Goal: Complete application form

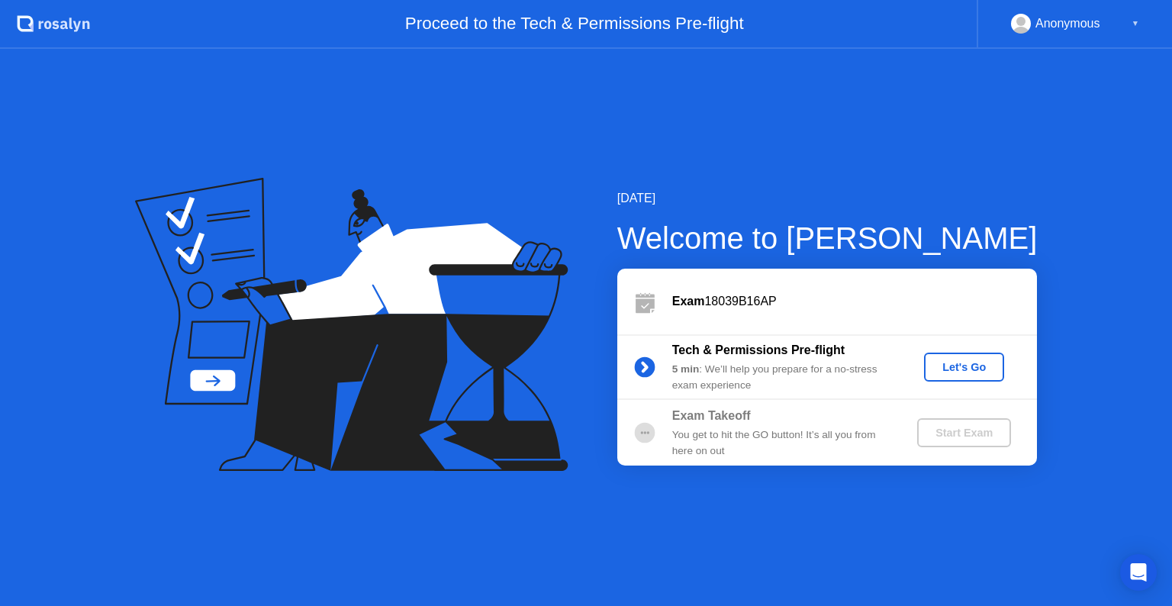
click at [961, 366] on div "Let's Go" at bounding box center [964, 367] width 68 height 12
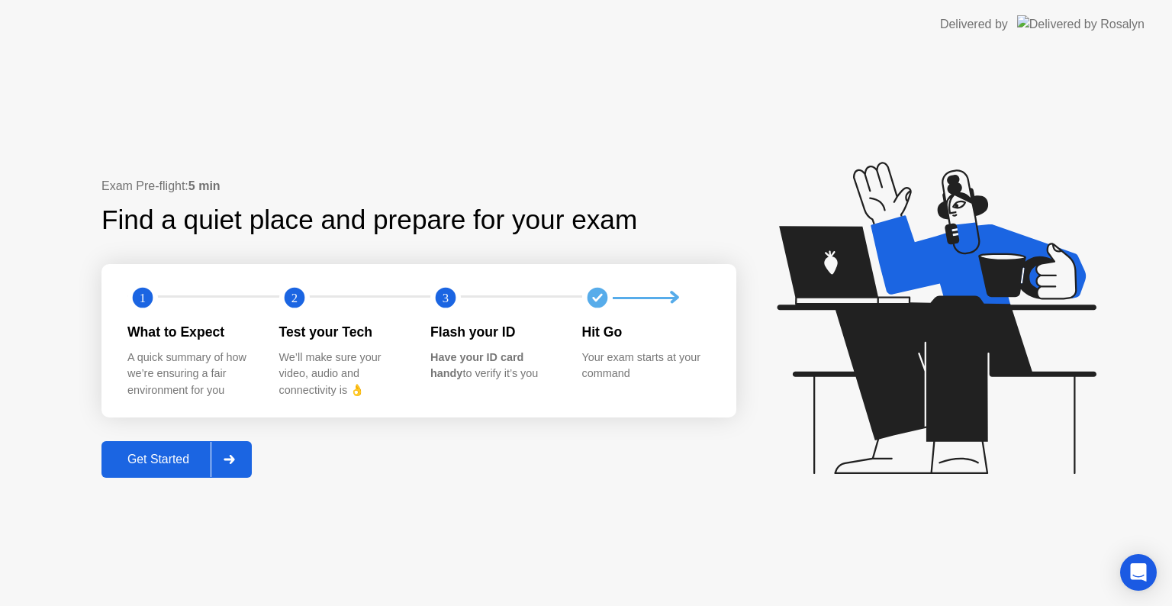
click at [200, 461] on div "Get Started" at bounding box center [158, 460] width 105 height 14
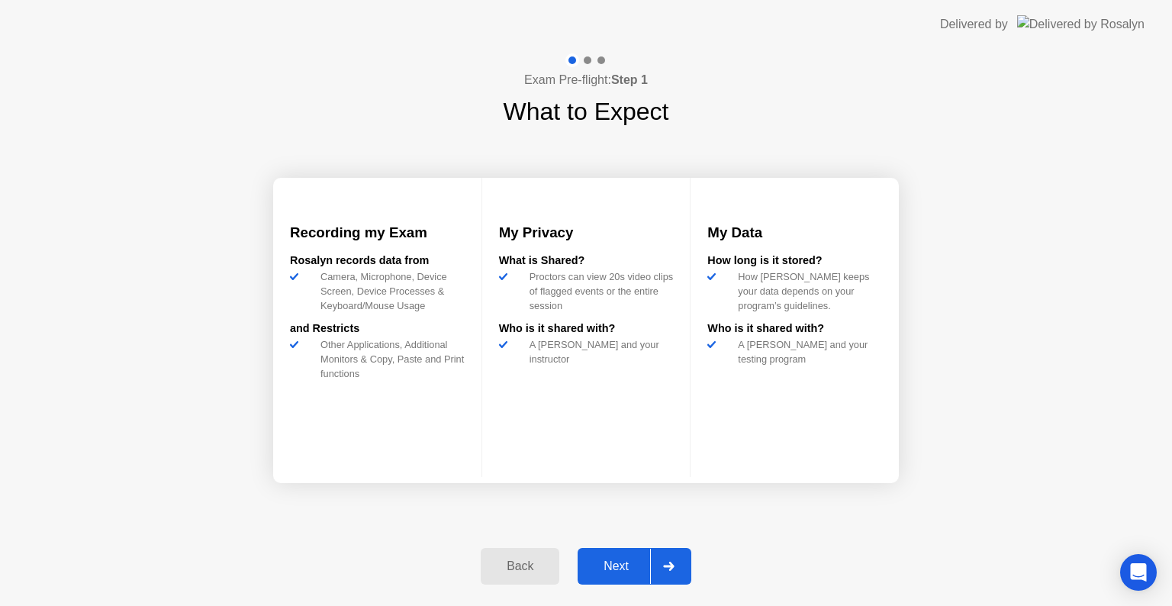
click at [633, 561] on div "Next" at bounding box center [616, 566] width 68 height 14
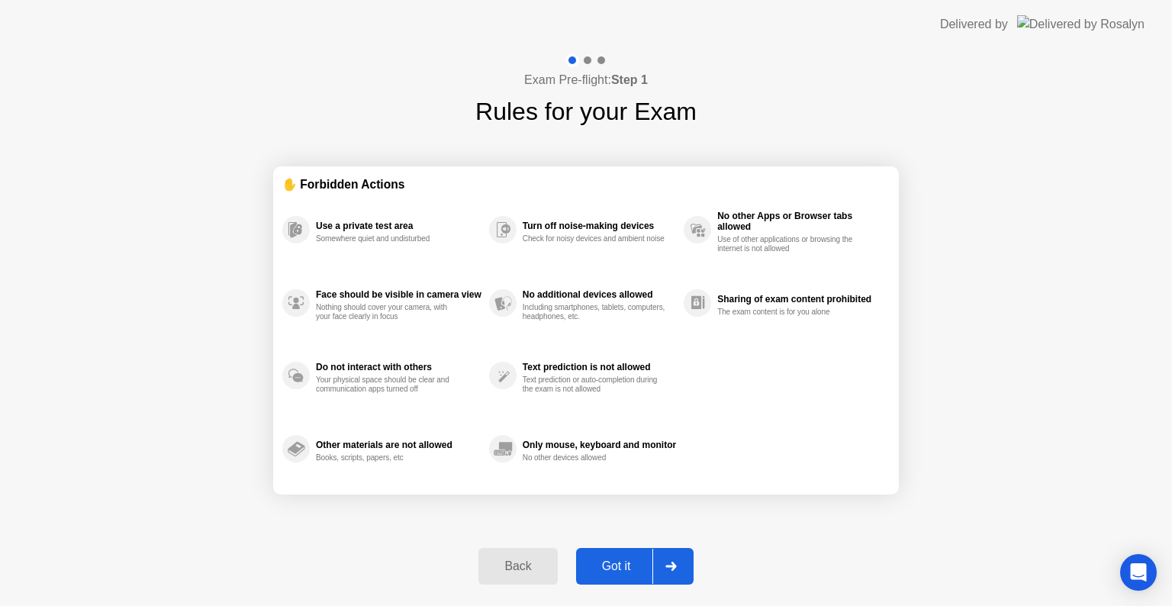
click at [633, 561] on div "Got it" at bounding box center [617, 566] width 72 height 14
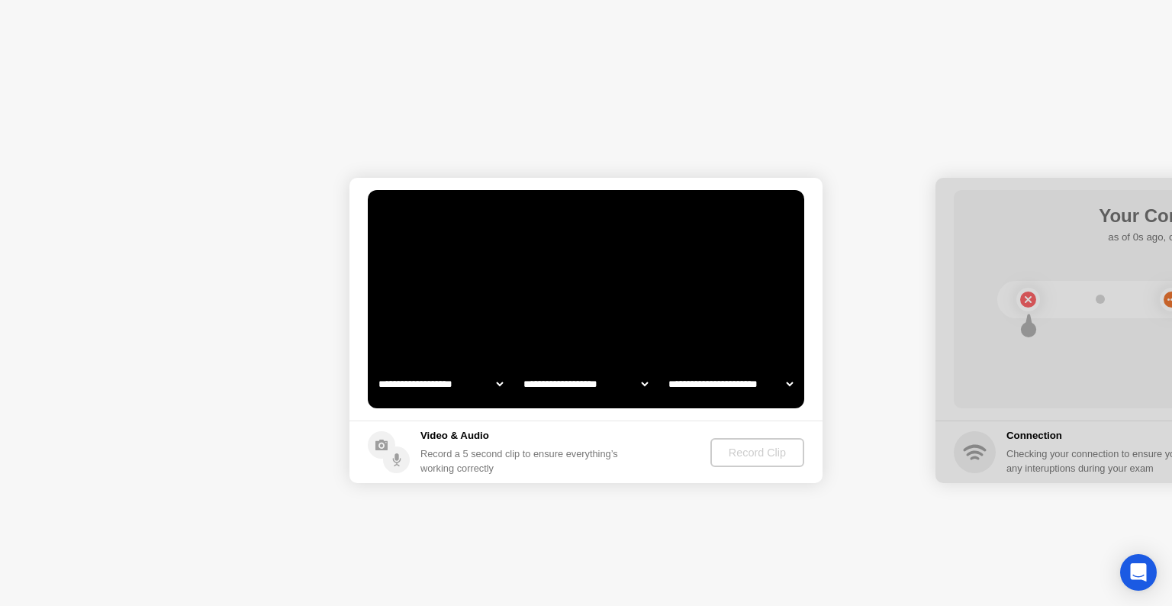
select select "**********"
select select "*******"
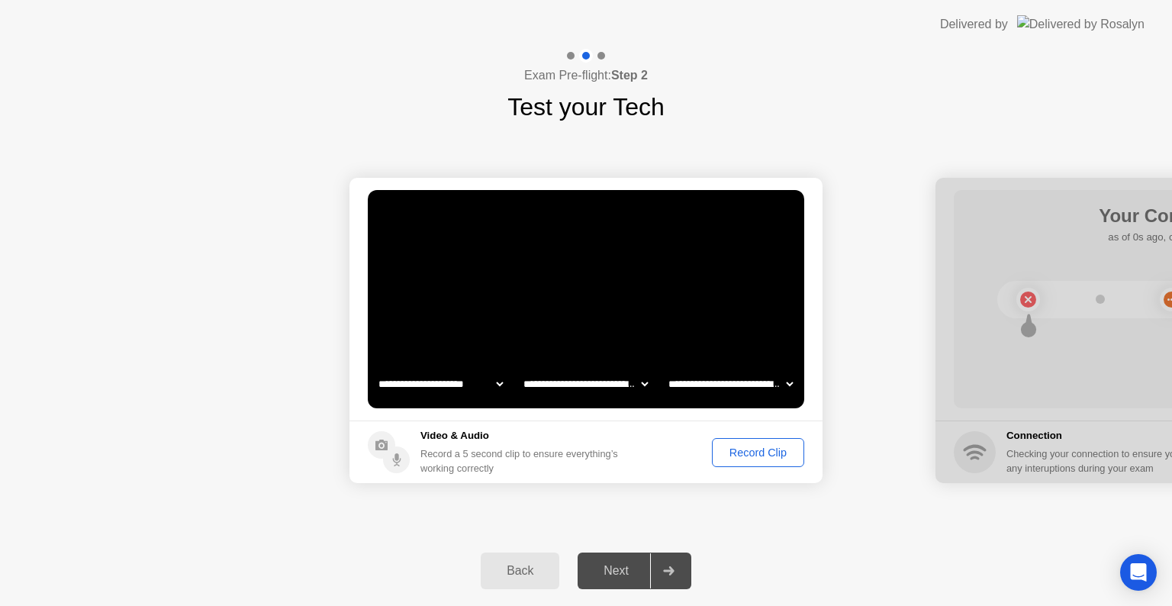
click at [738, 449] on div "Record Clip" at bounding box center [758, 452] width 82 height 12
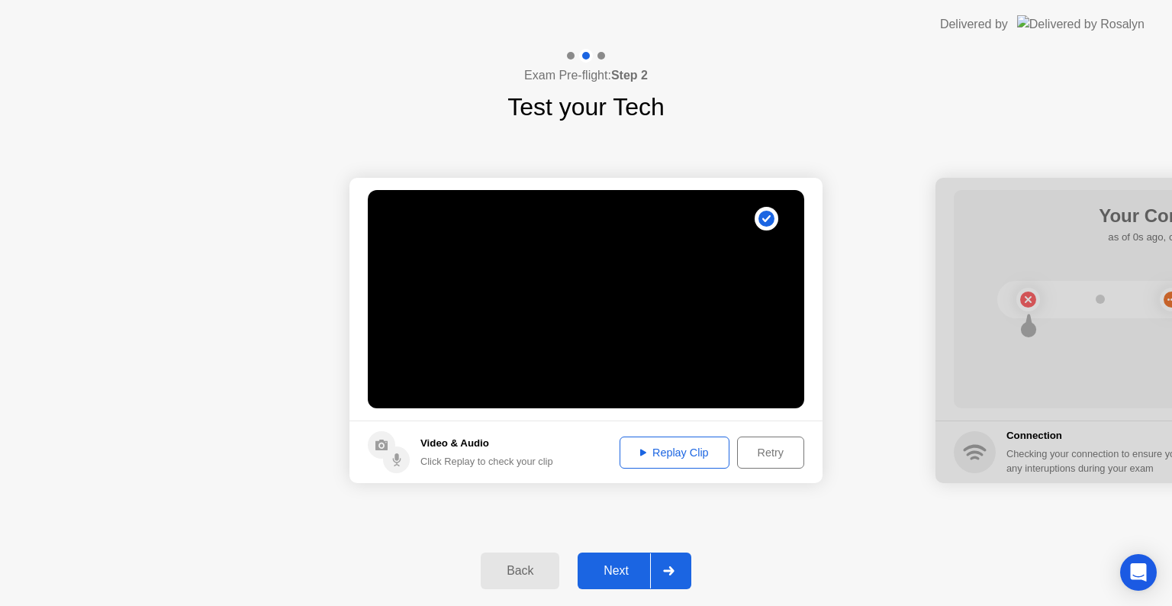
click at [626, 568] on div "Next" at bounding box center [616, 571] width 68 height 14
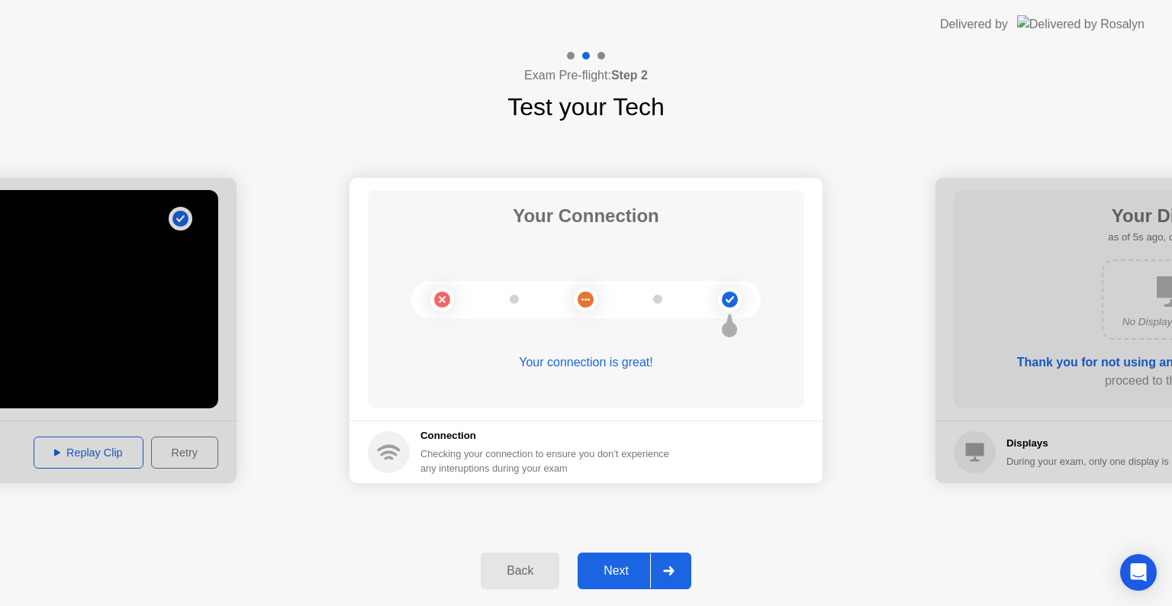
click at [626, 568] on div "Next" at bounding box center [616, 571] width 68 height 14
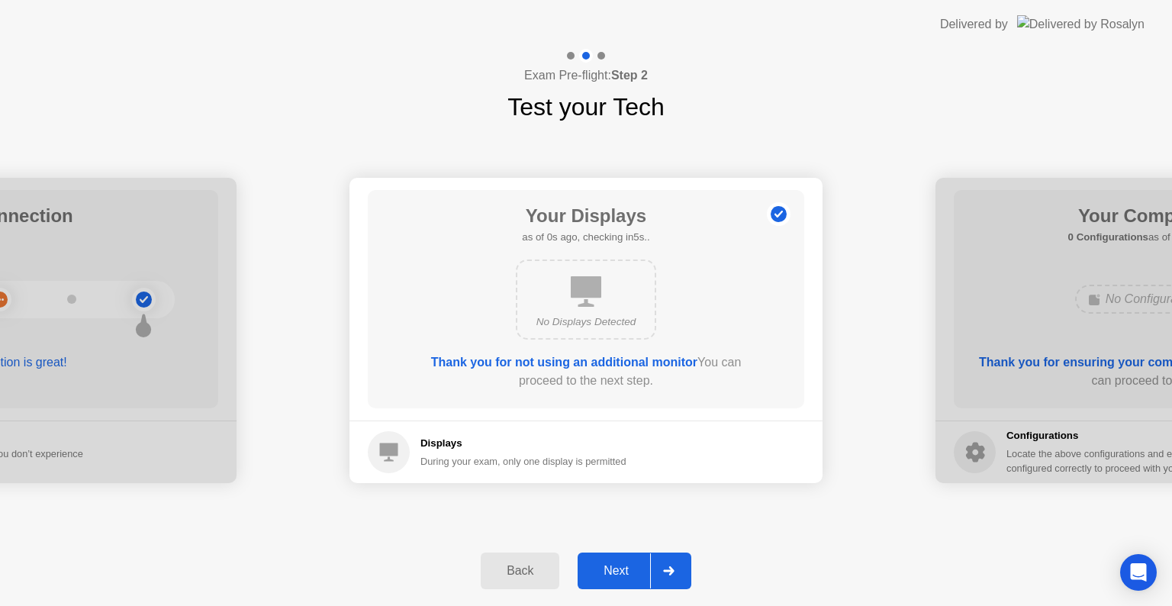
click at [626, 568] on div "Next" at bounding box center [616, 571] width 68 height 14
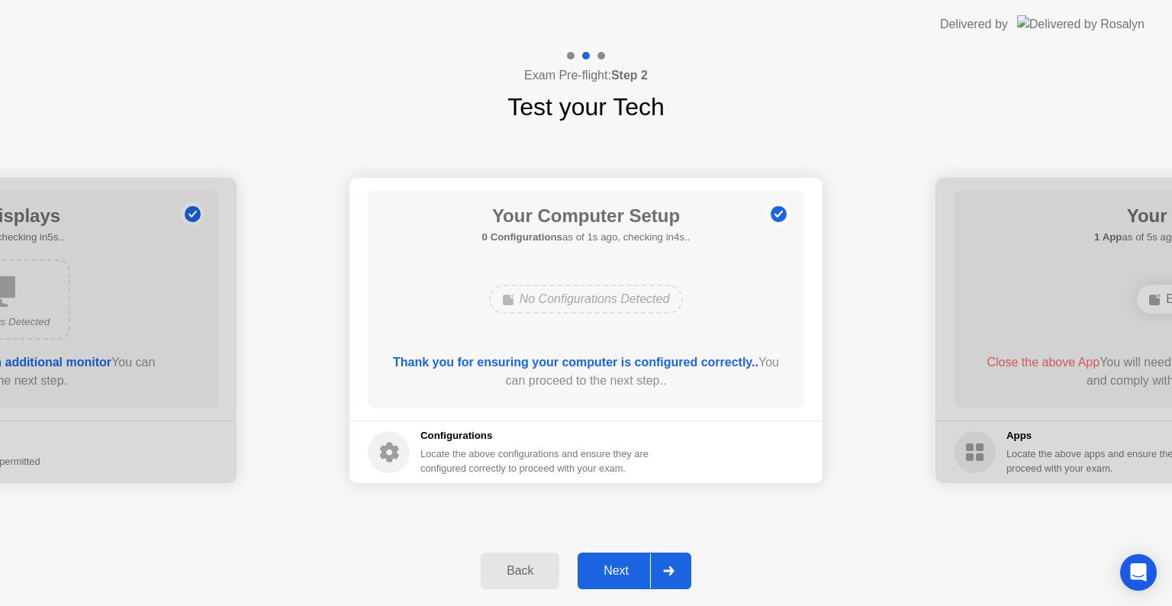
click at [626, 568] on div "Next" at bounding box center [616, 571] width 68 height 14
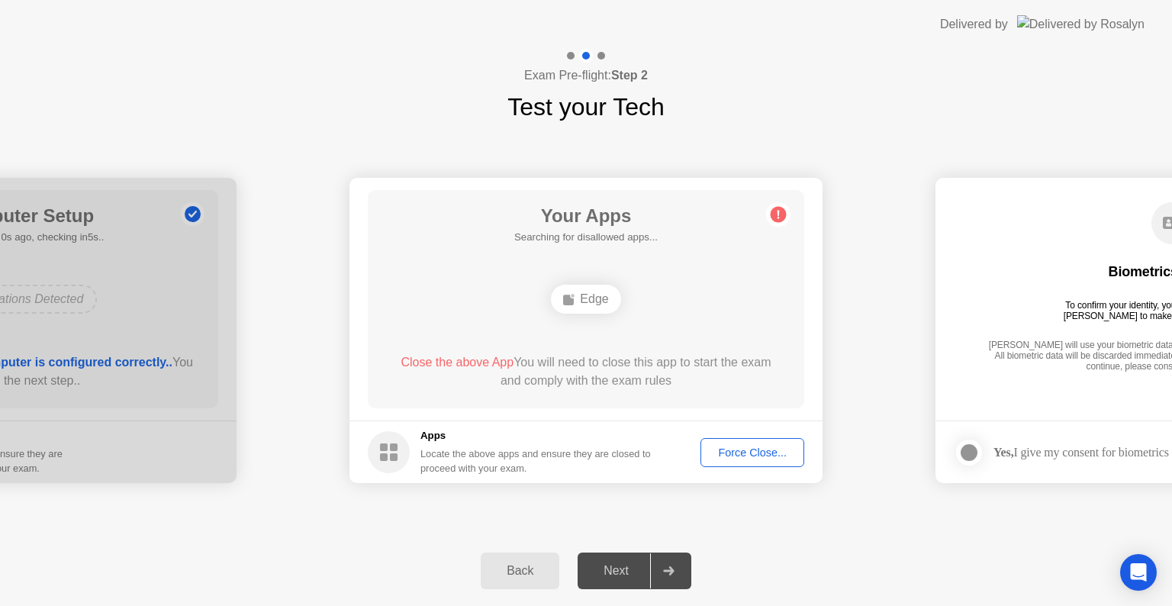
click at [749, 460] on button "Force Close..." at bounding box center [753, 452] width 104 height 29
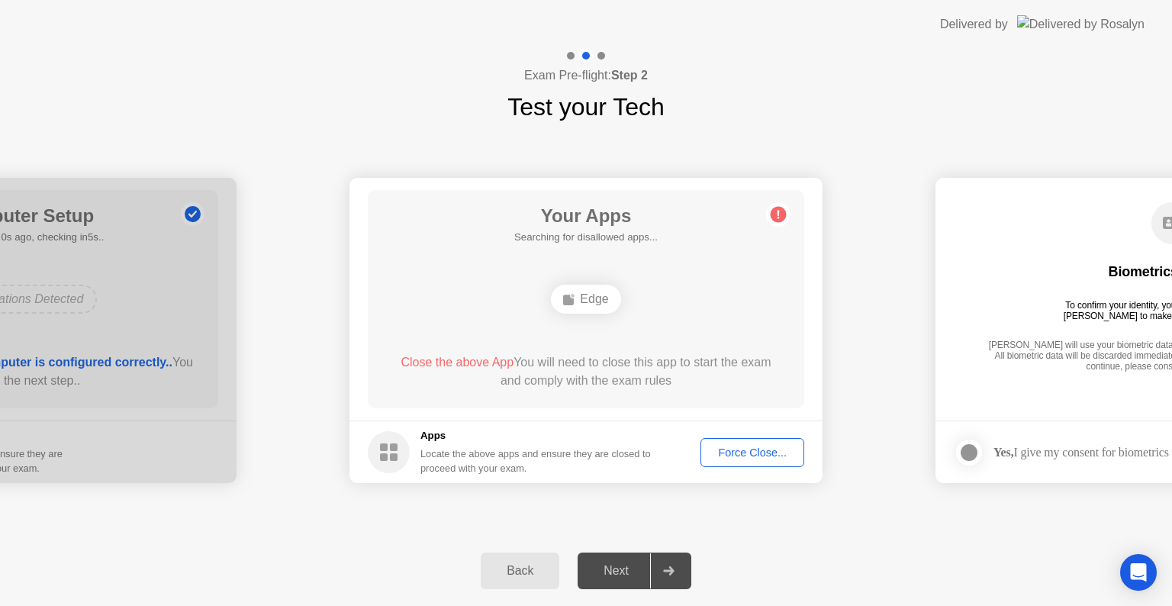
click at [759, 456] on div "Force Close..." at bounding box center [752, 452] width 93 height 12
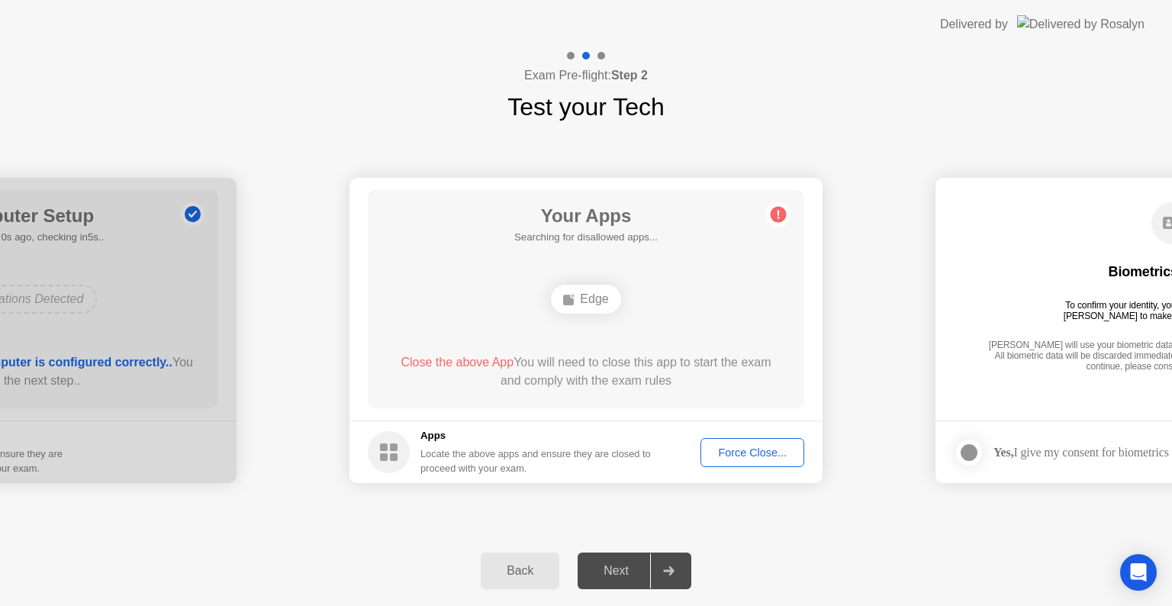
click at [757, 447] on div "Force Close..." at bounding box center [752, 452] width 93 height 12
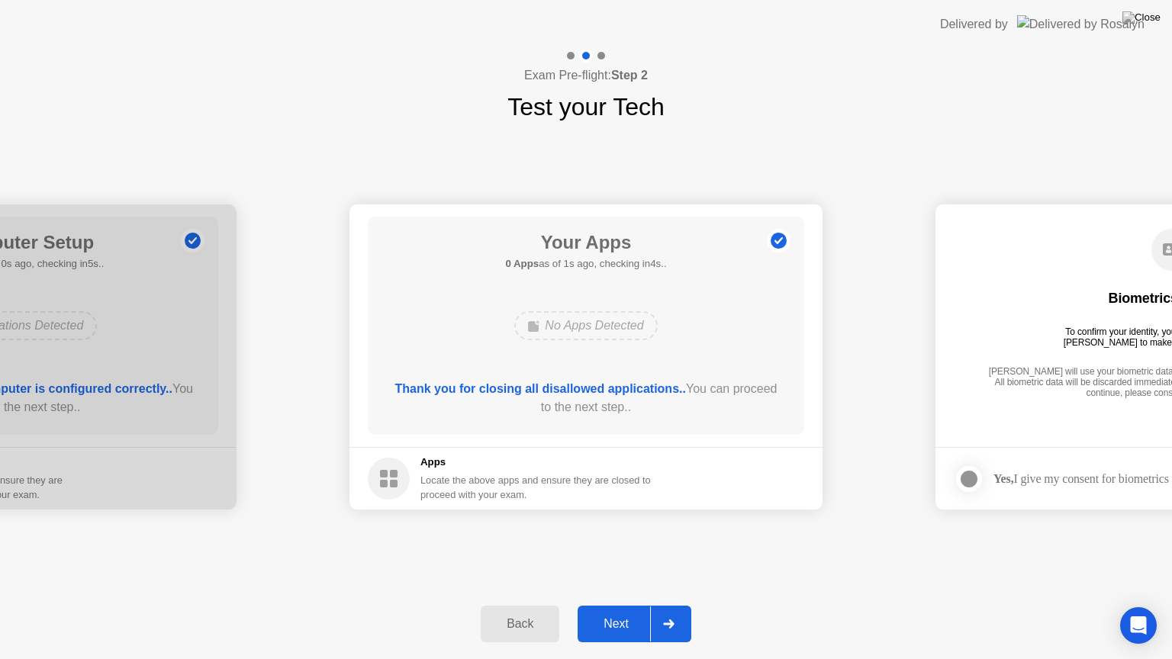
click at [610, 605] on div "Next" at bounding box center [616, 624] width 68 height 14
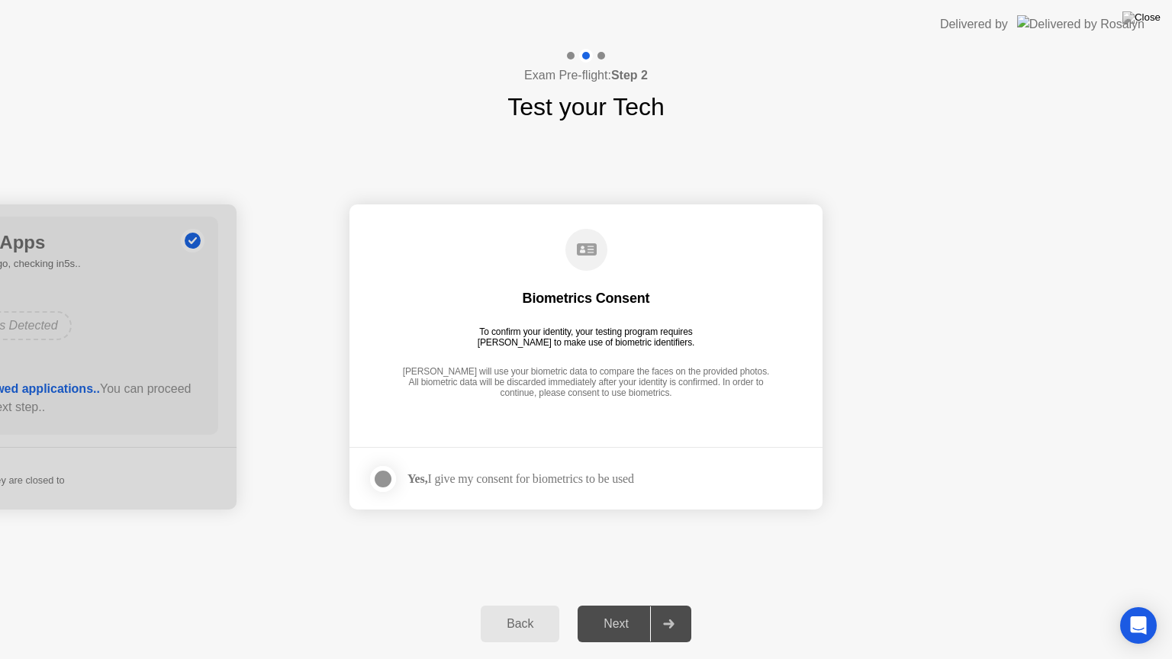
click at [610, 605] on div "Next" at bounding box center [616, 624] width 68 height 14
click at [379, 478] on div at bounding box center [383, 479] width 18 height 18
click at [608, 605] on div "Next" at bounding box center [616, 624] width 68 height 14
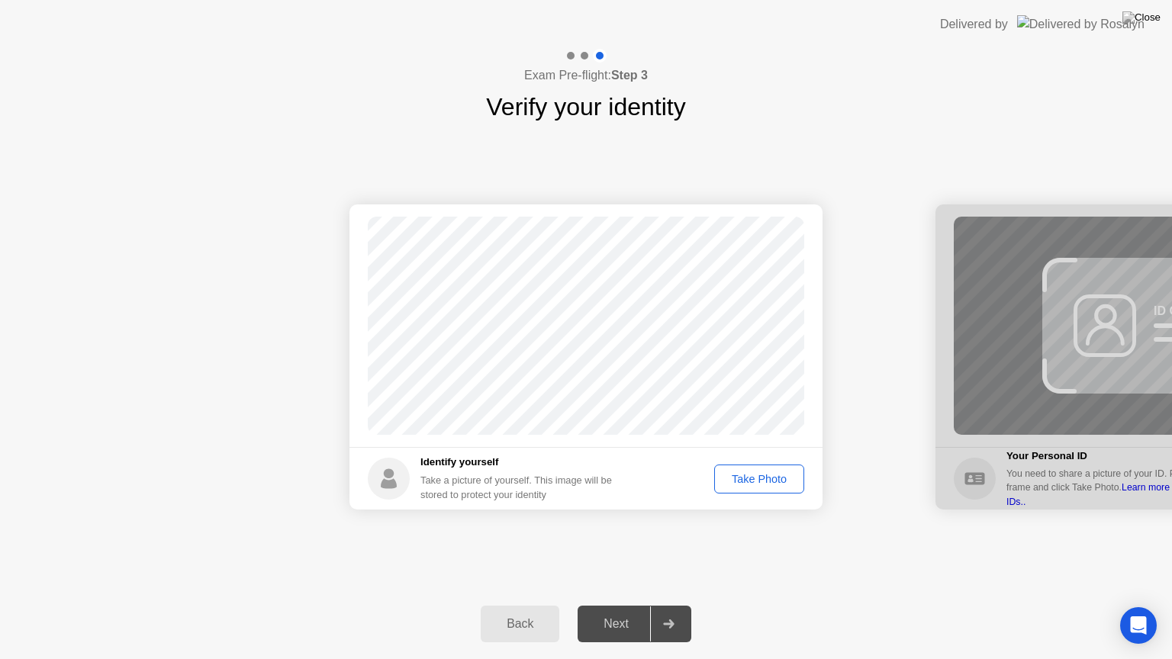
click at [736, 473] on div "Take Photo" at bounding box center [759, 479] width 79 height 12
click at [607, 605] on div "Next" at bounding box center [616, 624] width 68 height 14
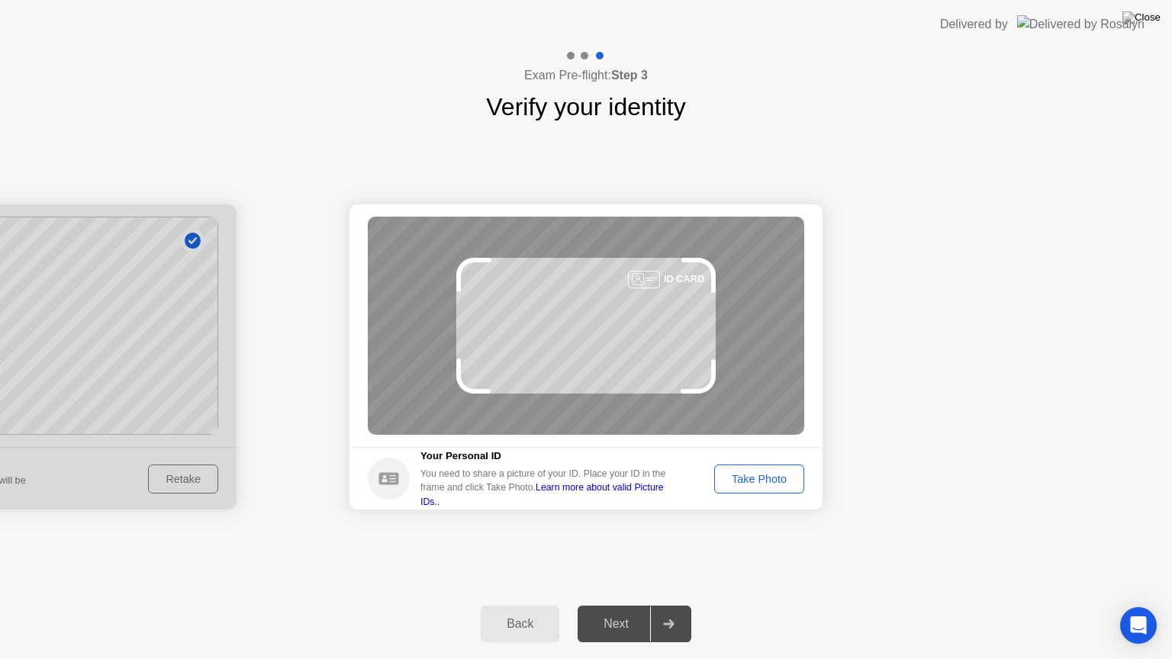
click at [772, 482] on div "Take Photo" at bounding box center [759, 479] width 79 height 12
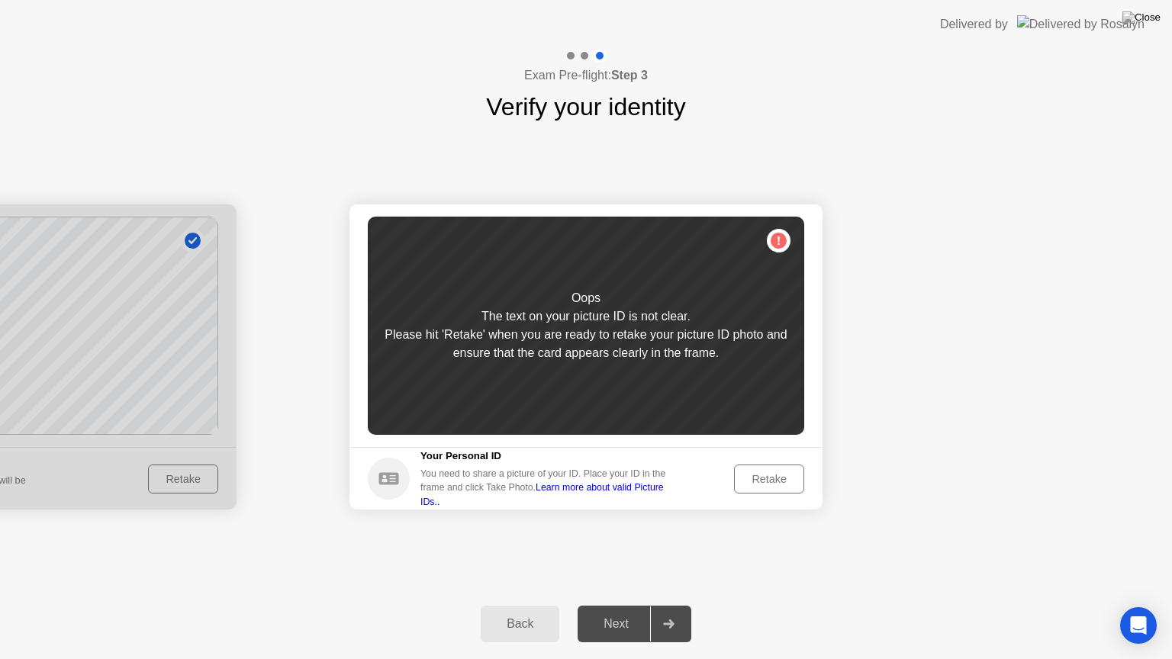
click at [770, 479] on div "Retake" at bounding box center [770, 479] width 60 height 12
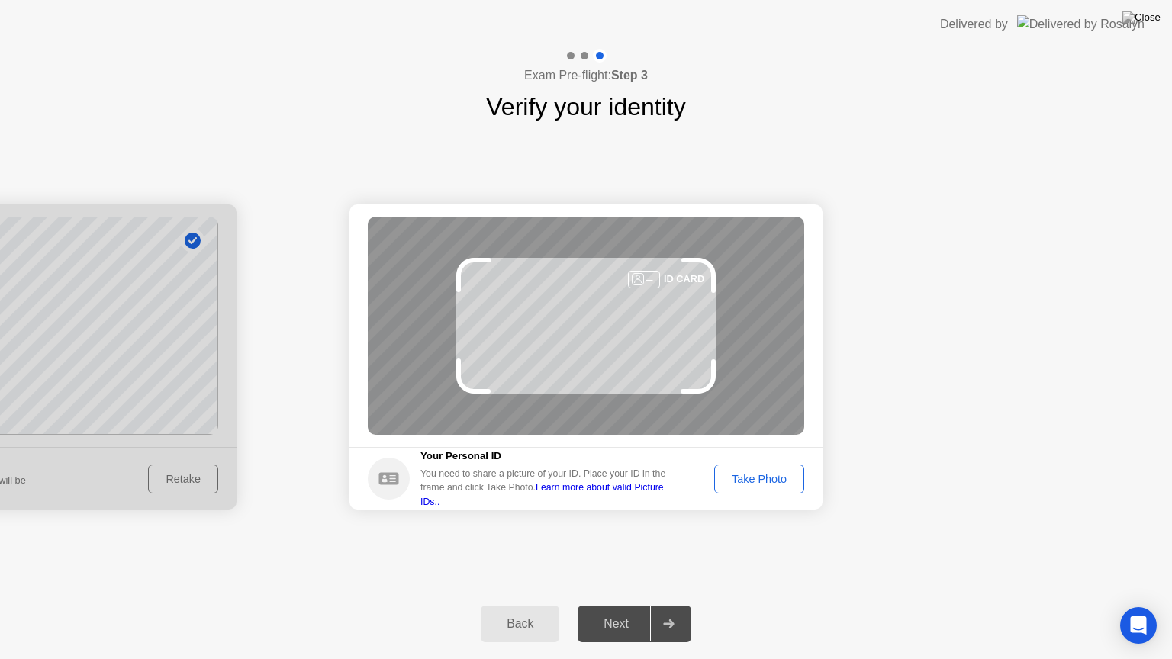
click at [769, 479] on div "Take Photo" at bounding box center [759, 479] width 79 height 12
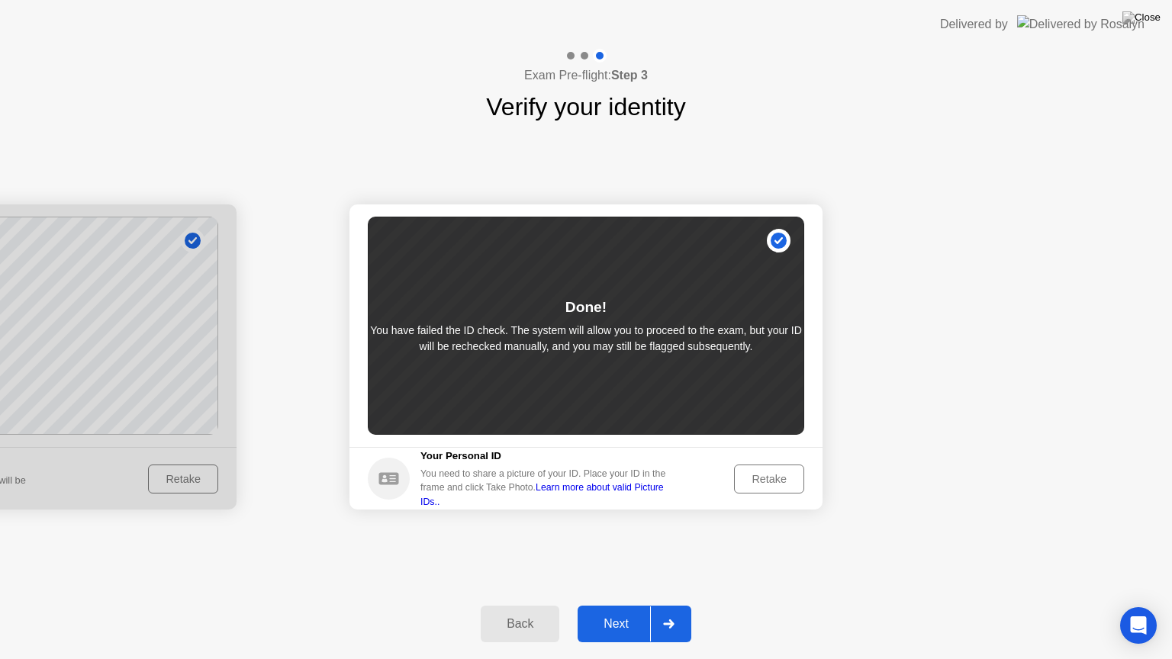
click at [757, 479] on div "Retake" at bounding box center [770, 479] width 60 height 12
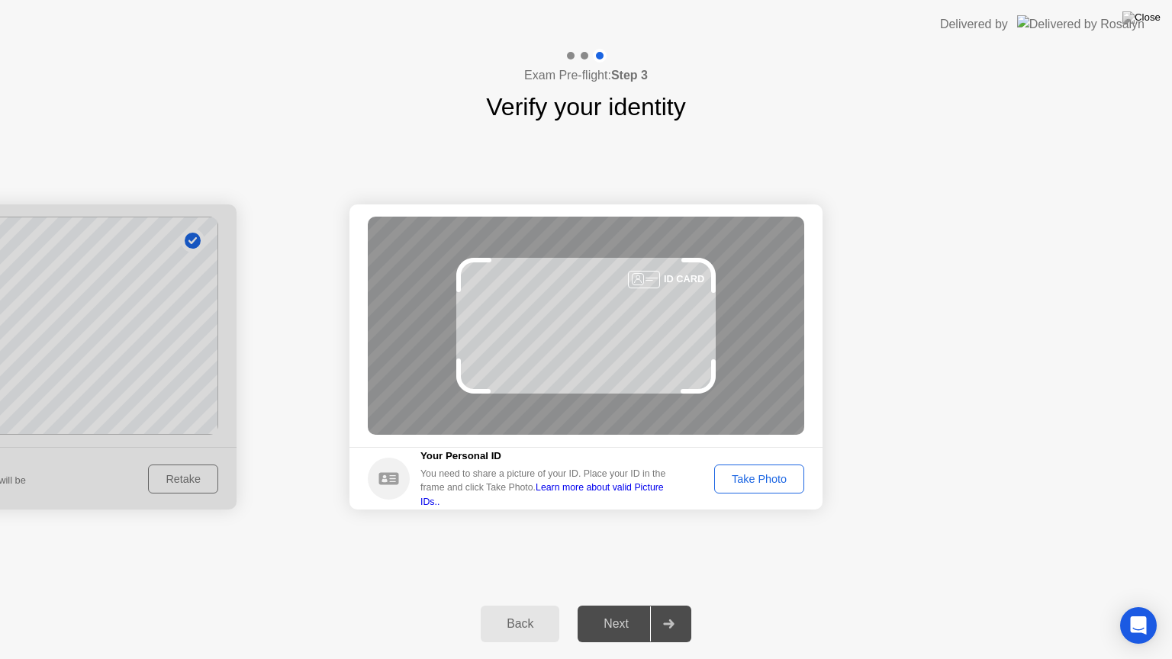
click at [754, 485] on div "Take Photo" at bounding box center [759, 479] width 79 height 12
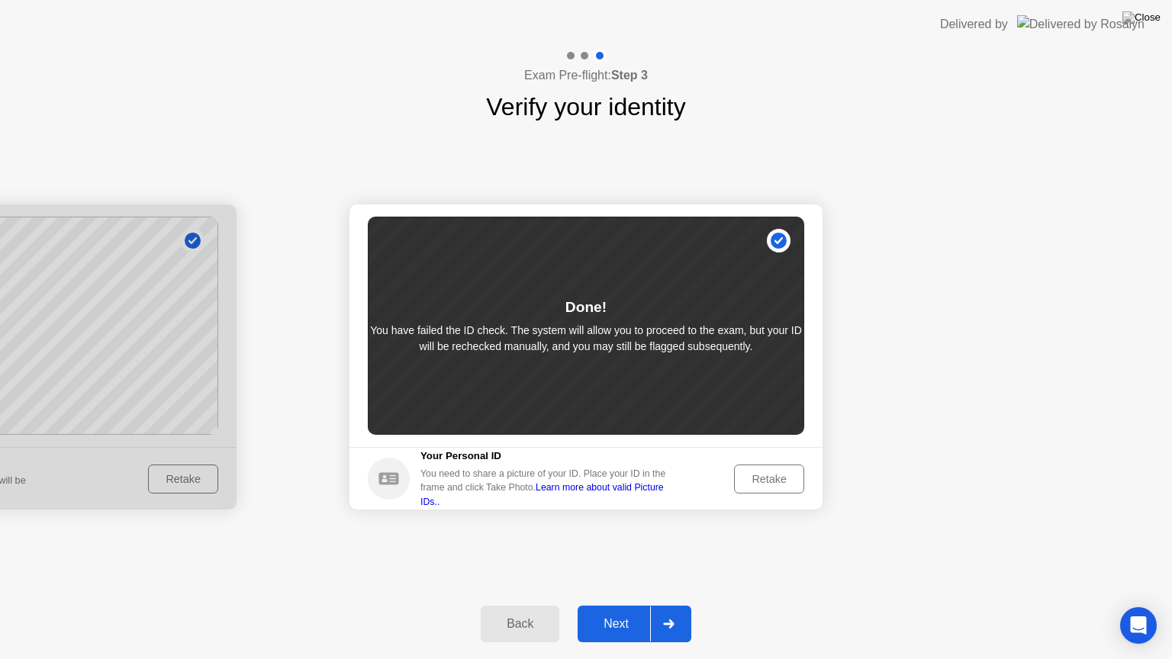
click at [766, 490] on button "Retake" at bounding box center [769, 479] width 70 height 29
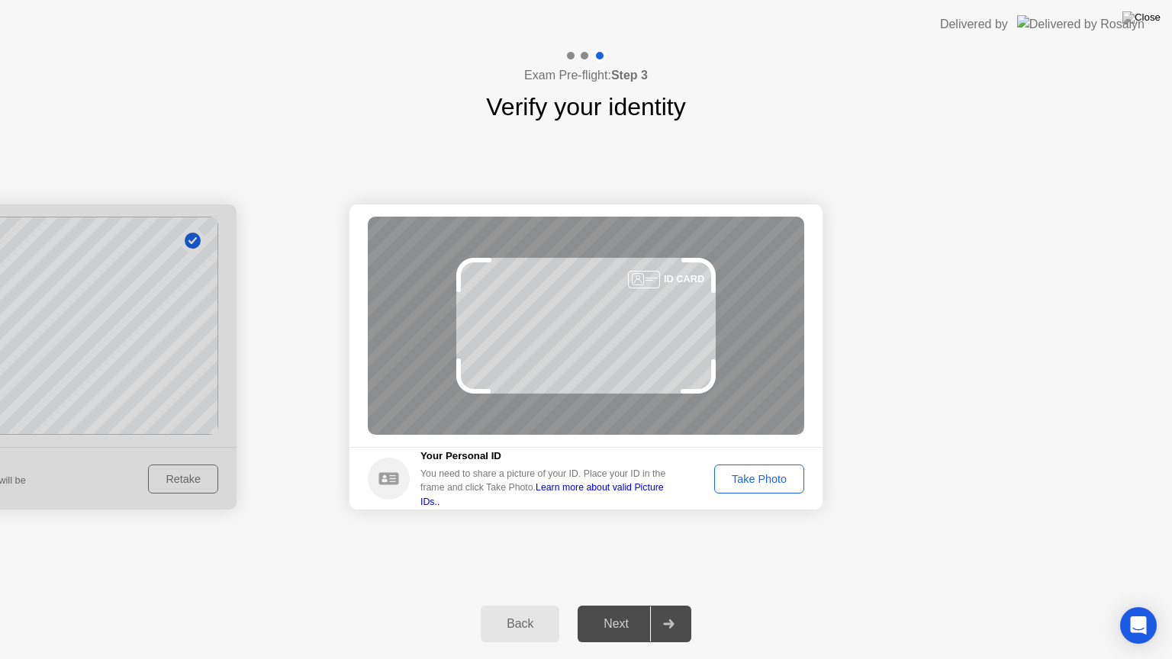
click at [766, 490] on button "Take Photo" at bounding box center [759, 479] width 90 height 29
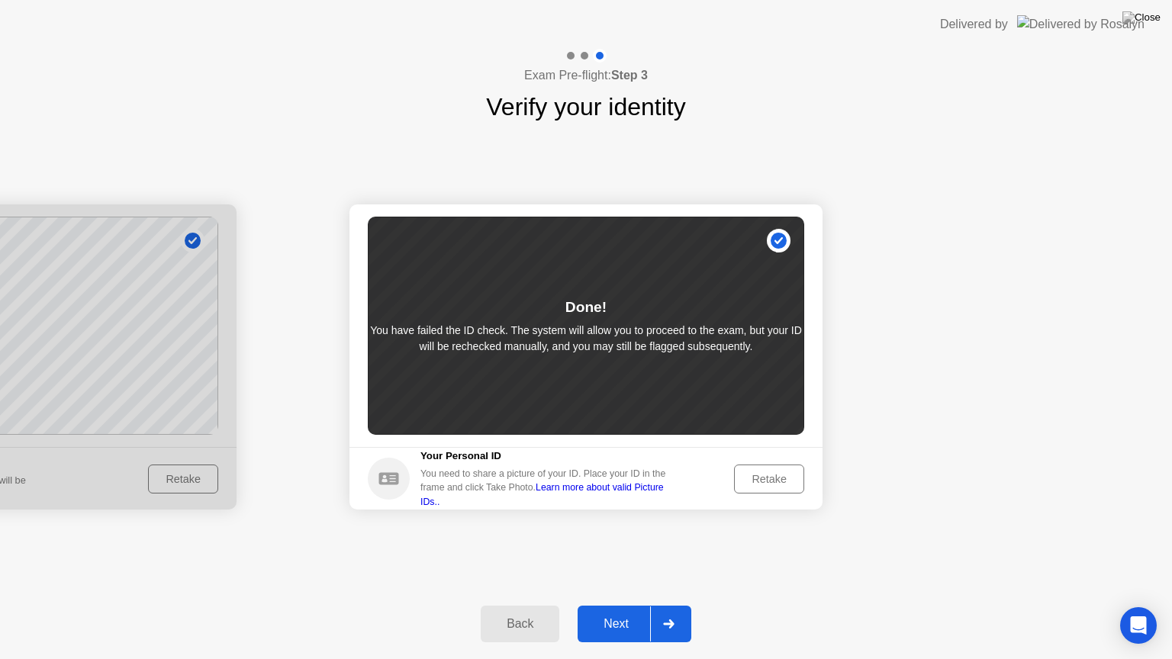
click at [632, 605] on div "Next" at bounding box center [616, 624] width 68 height 14
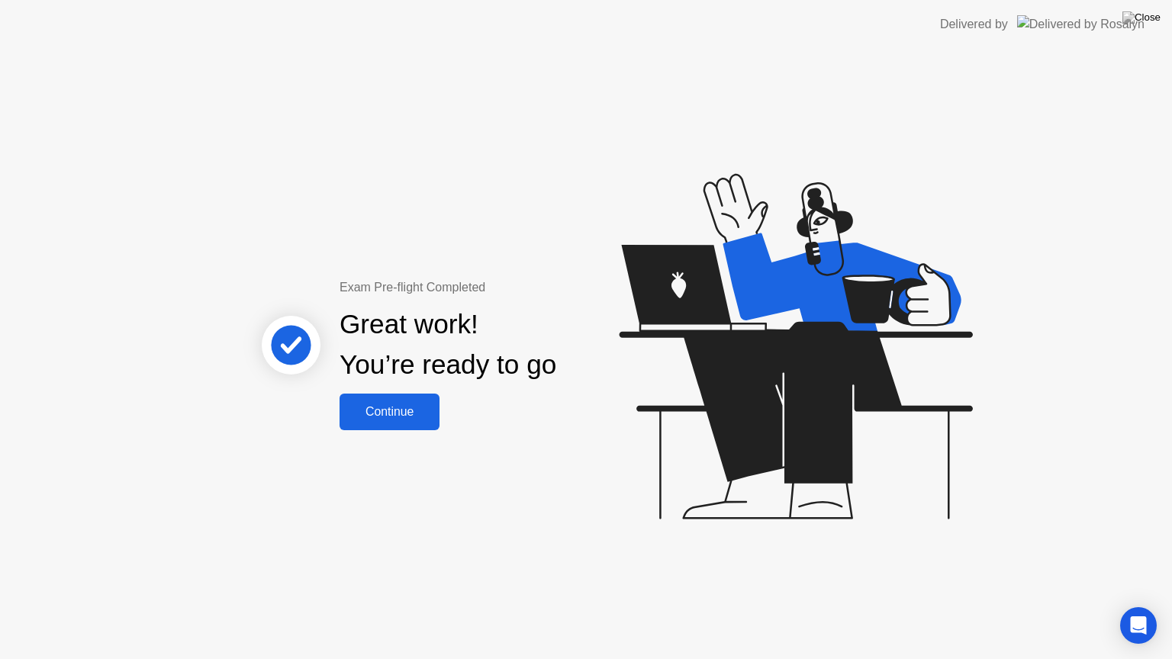
click at [388, 428] on button "Continue" at bounding box center [390, 412] width 100 height 37
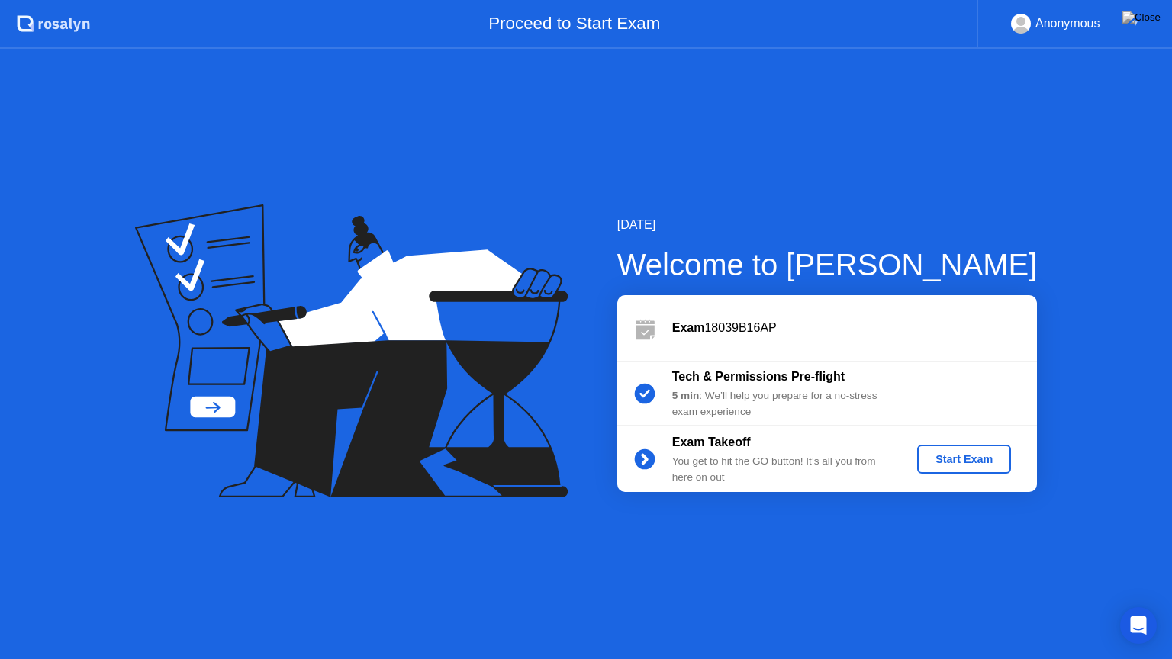
click at [965, 446] on button "Start Exam" at bounding box center [964, 459] width 94 height 29
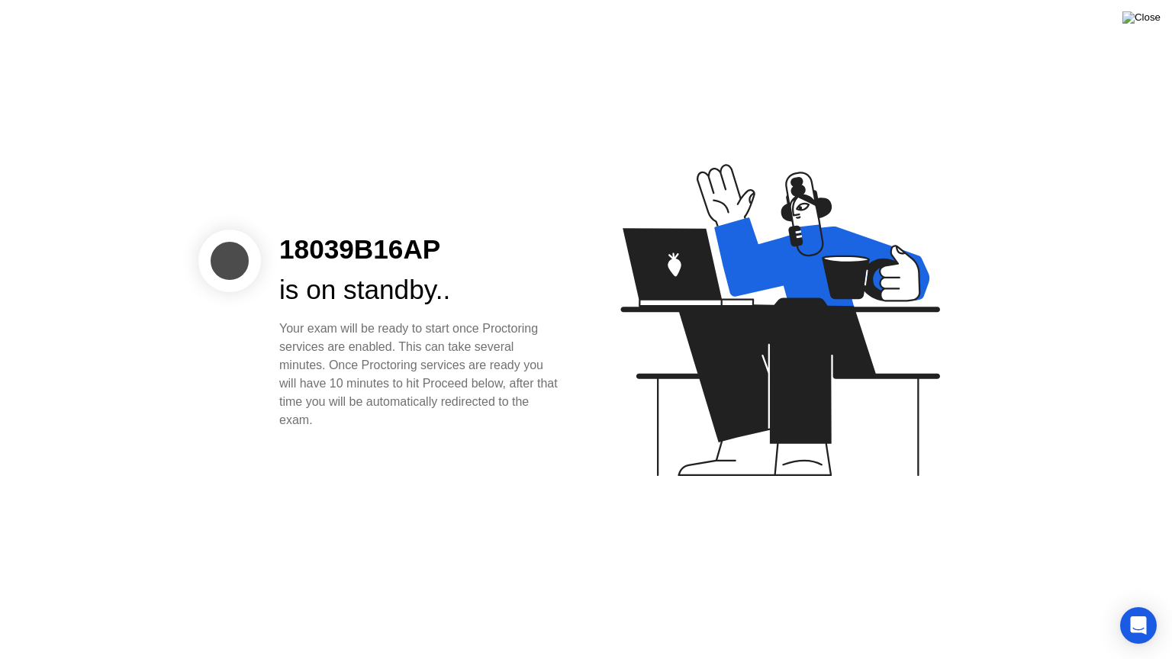
click at [1147, 20] on img at bounding box center [1142, 17] width 38 height 12
